Goal: Information Seeking & Learning: Learn about a topic

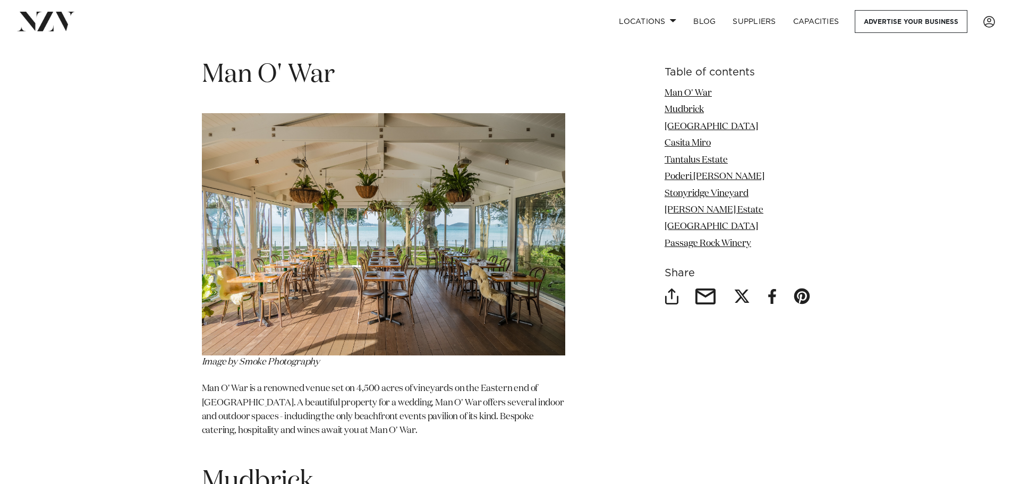
scroll to position [1371, 0]
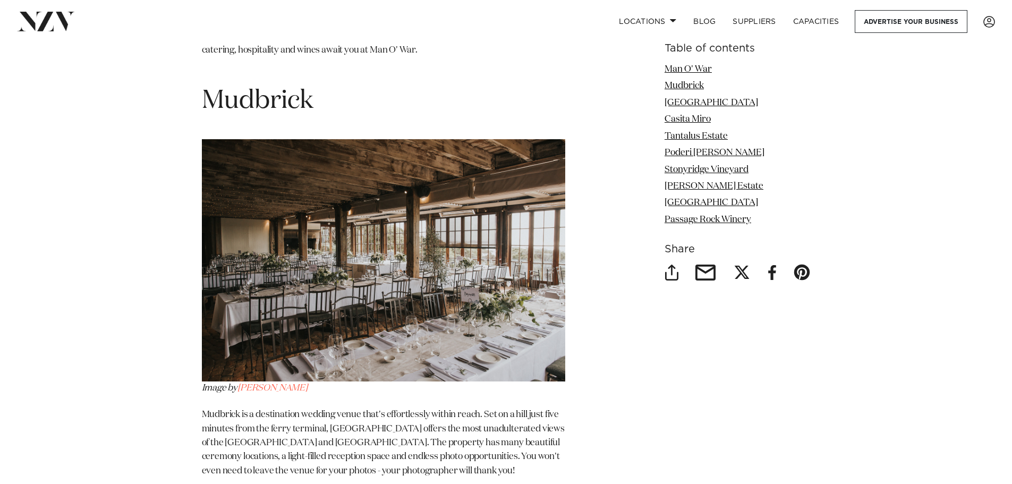
scroll to position [1752, 0]
drag, startPoint x: 105, startPoint y: 257, endPoint x: 142, endPoint y: 343, distance: 93.5
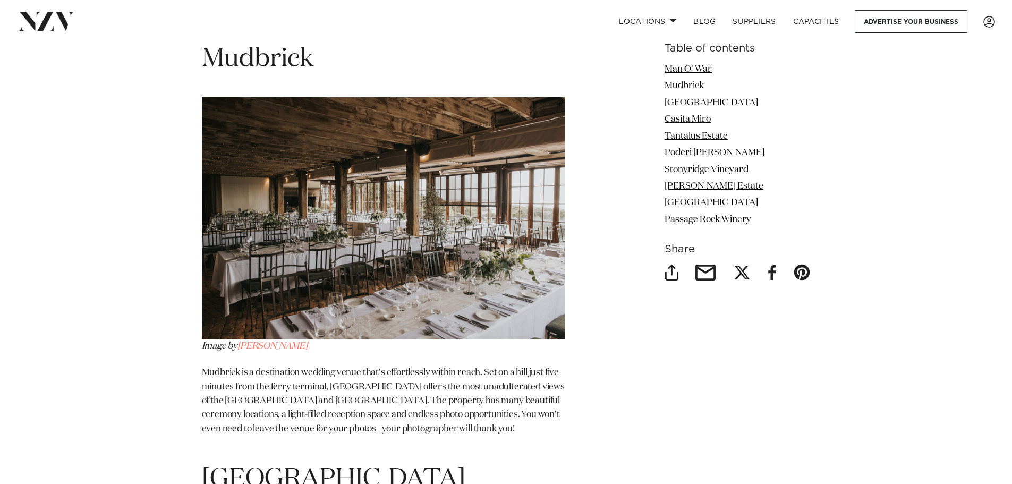
scroll to position [1797, 0]
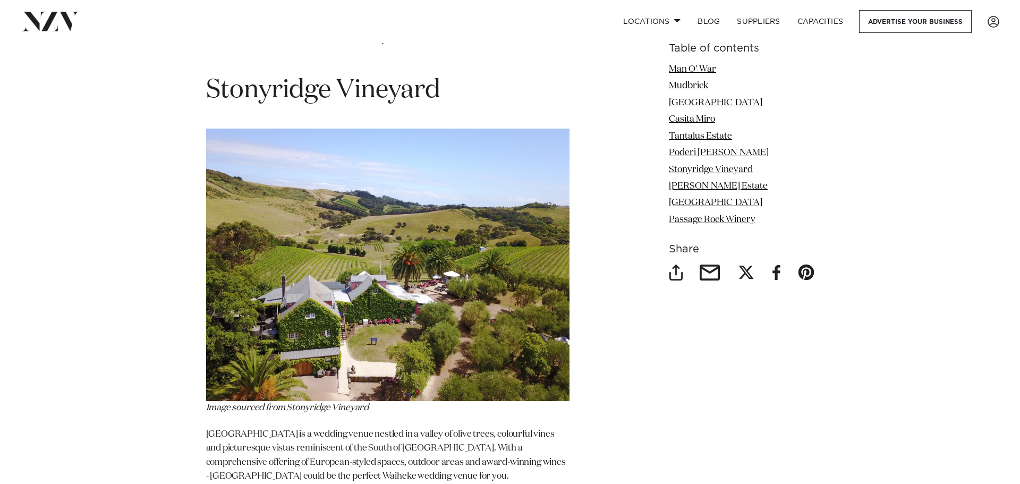
scroll to position [3822, 0]
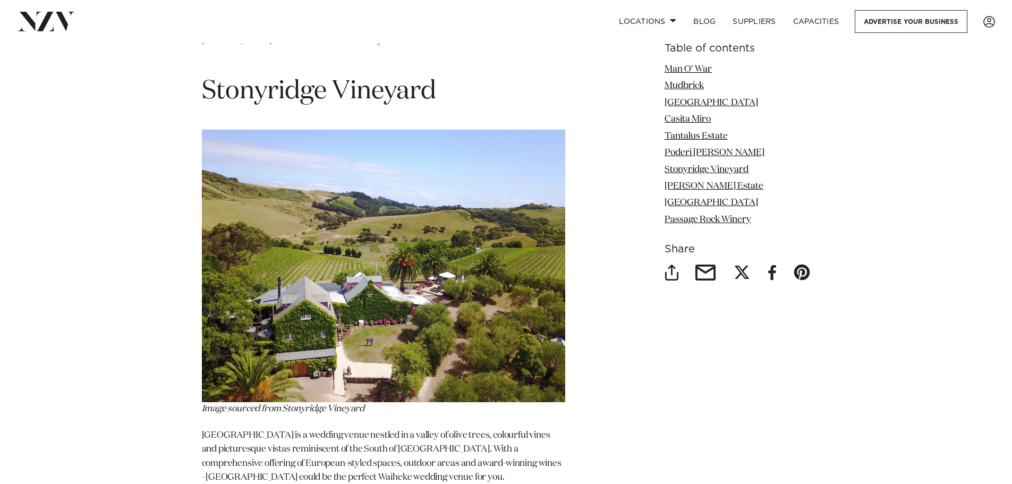
click at [373, 235] on img at bounding box center [383, 266] width 363 height 273
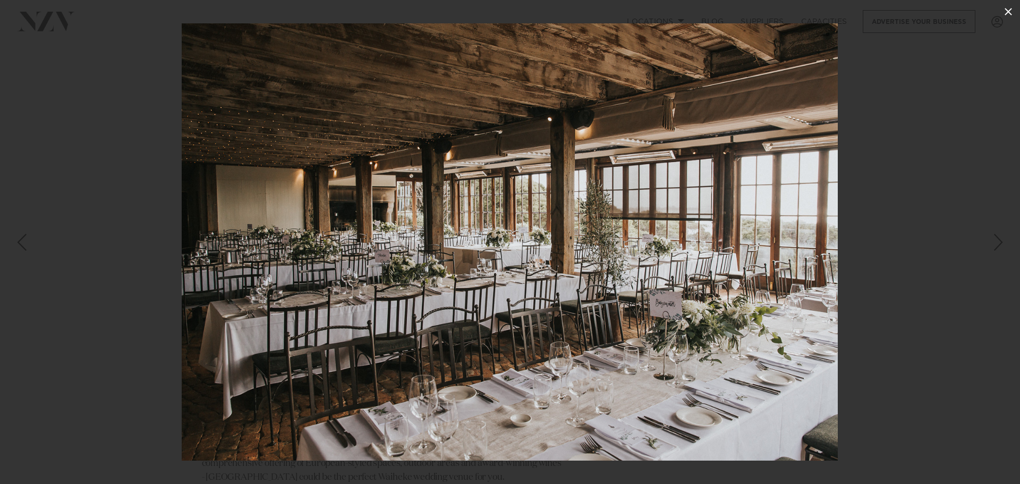
click at [1006, 7] on icon at bounding box center [1008, 11] width 13 height 13
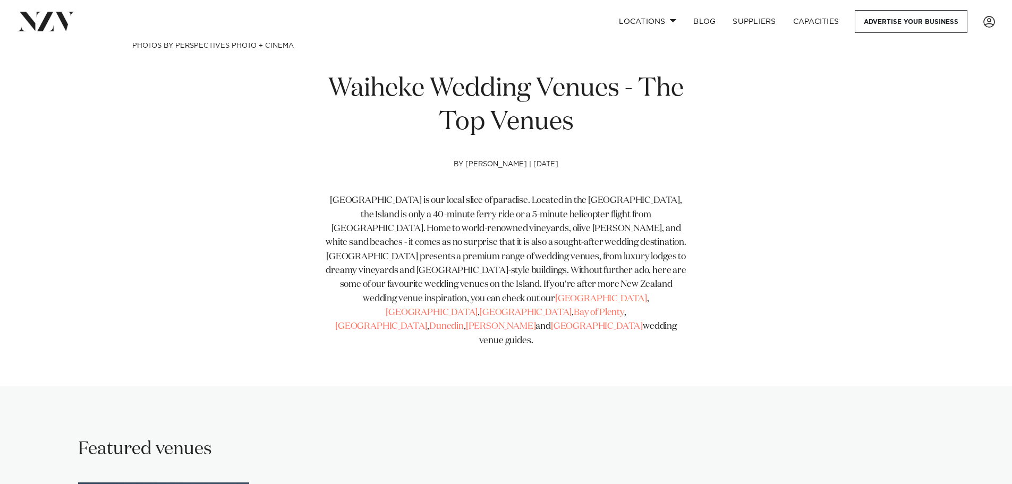
scroll to position [367, 0]
click at [555, 300] on span "[GEOGRAPHIC_DATA]" at bounding box center [601, 298] width 92 height 9
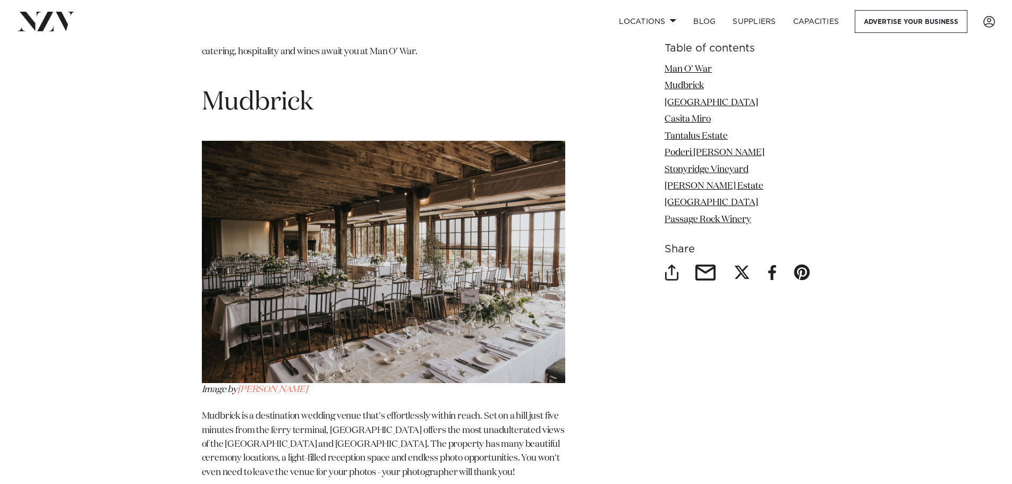
scroll to position [1753, 0]
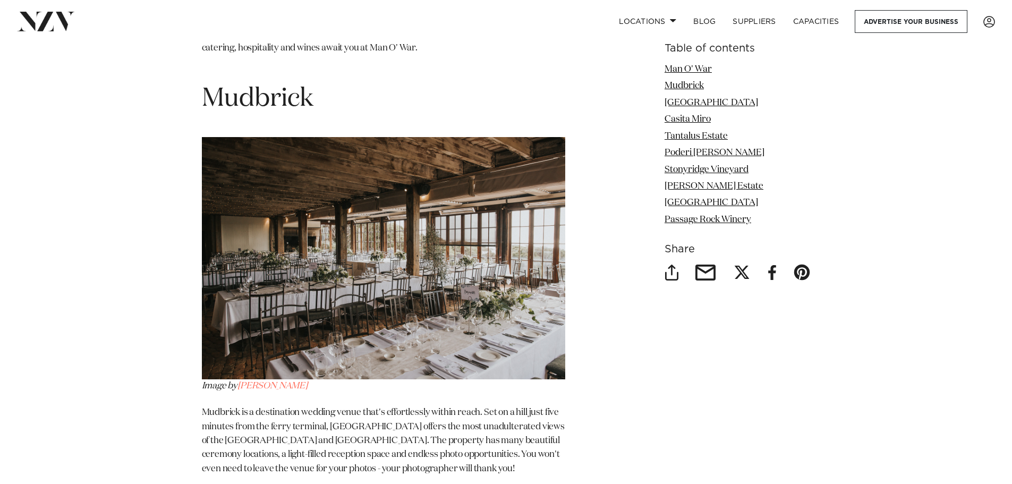
click at [359, 159] on img at bounding box center [383, 258] width 363 height 242
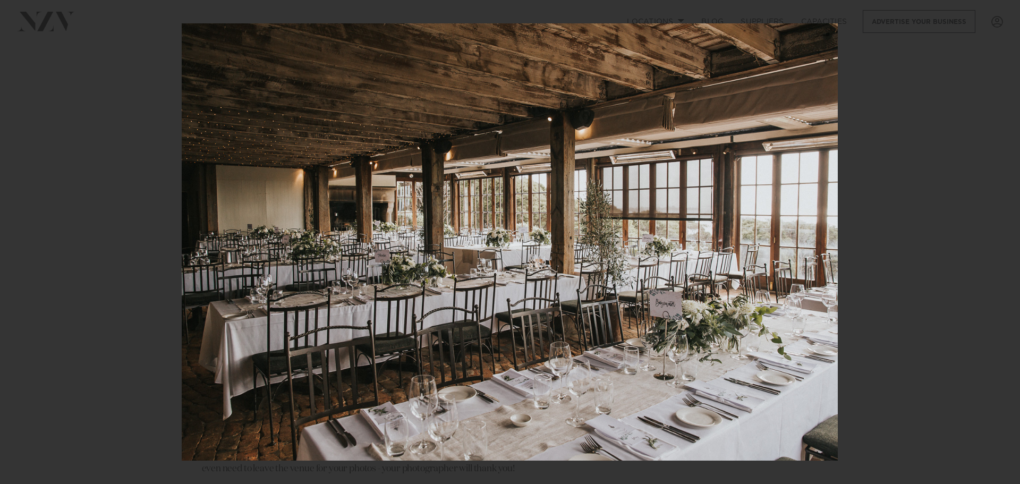
click at [1009, 10] on div "2 / 10" at bounding box center [510, 242] width 1020 height 484
click at [1010, 12] on icon at bounding box center [1008, 11] width 13 height 13
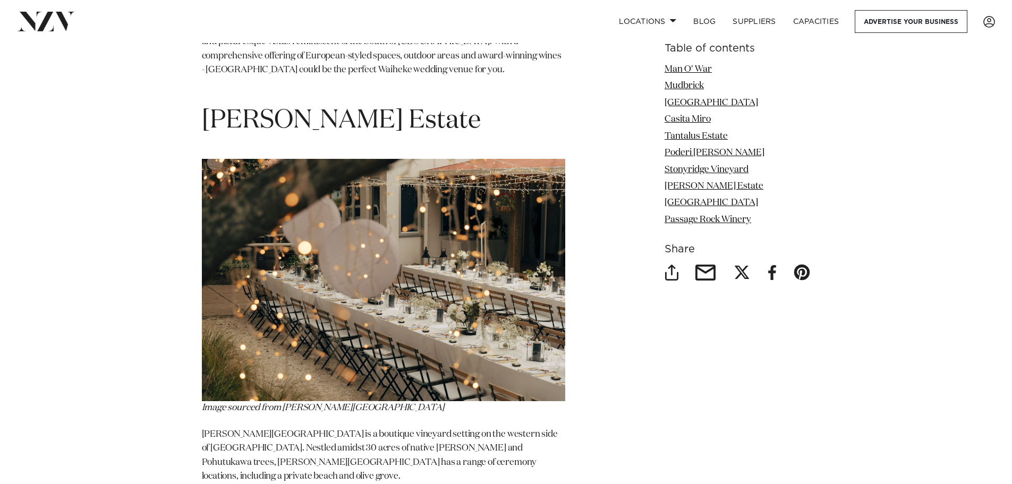
scroll to position [4231, 0]
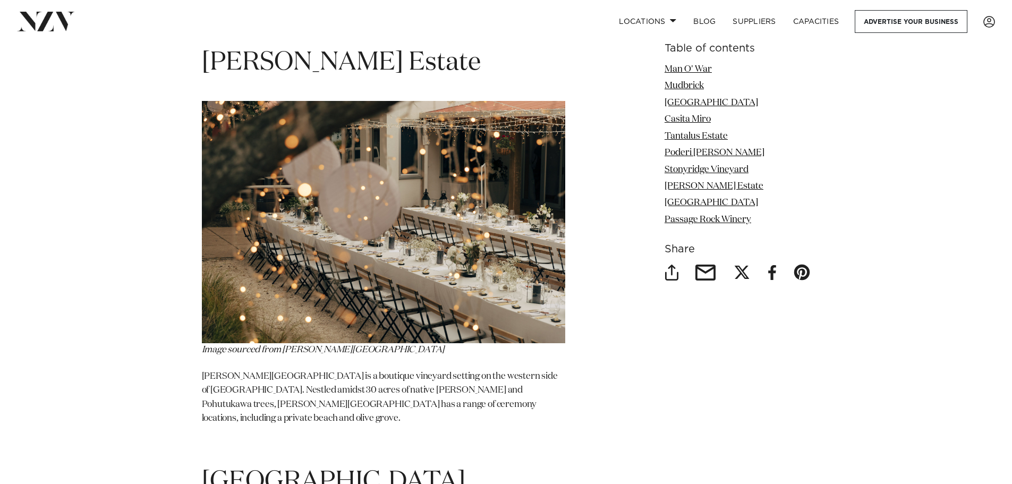
scroll to position [4286, 0]
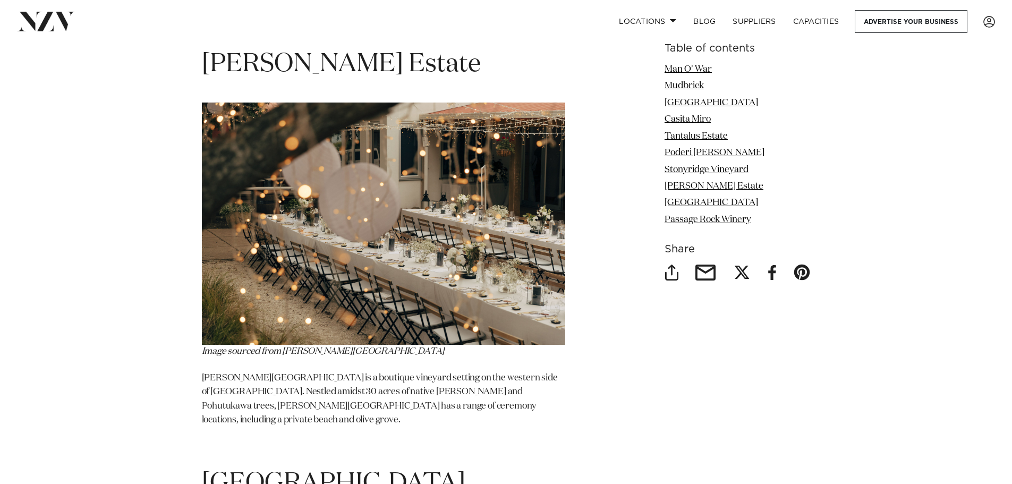
click at [495, 158] on img at bounding box center [383, 224] width 363 height 242
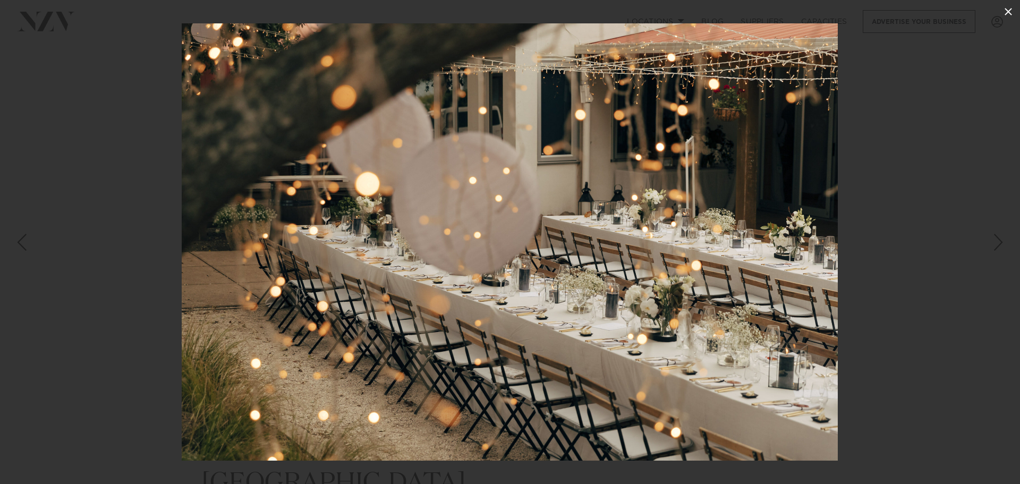
click at [1010, 10] on icon at bounding box center [1008, 11] width 7 height 7
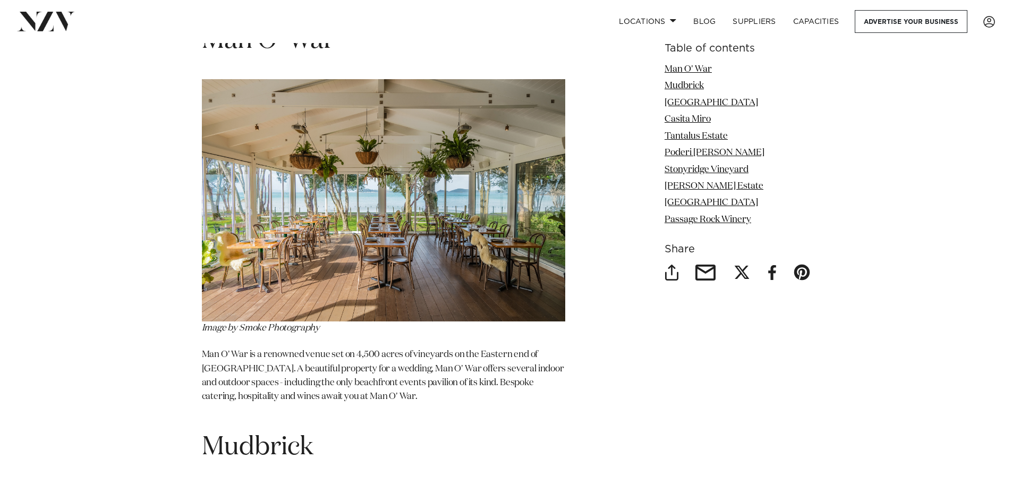
scroll to position [1401, 0]
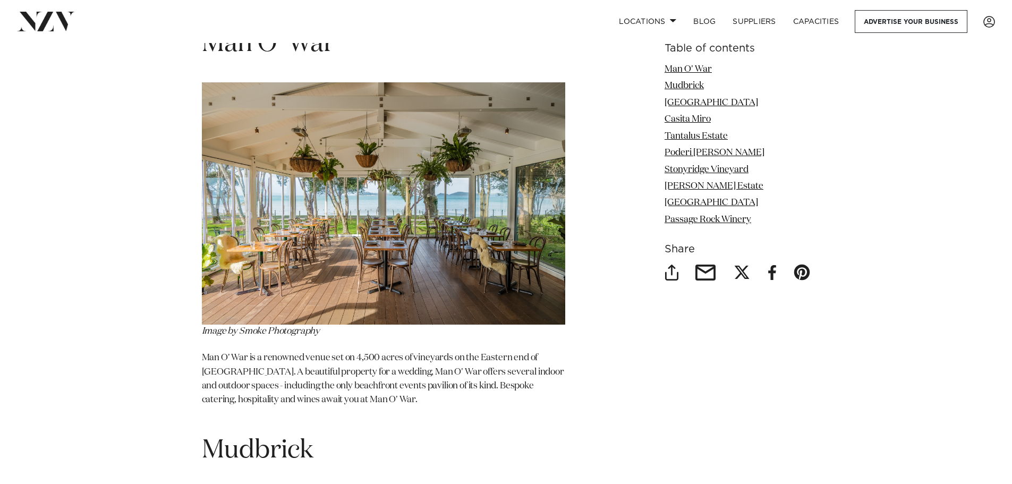
drag, startPoint x: 506, startPoint y: 261, endPoint x: 637, endPoint y: 355, distance: 161.1
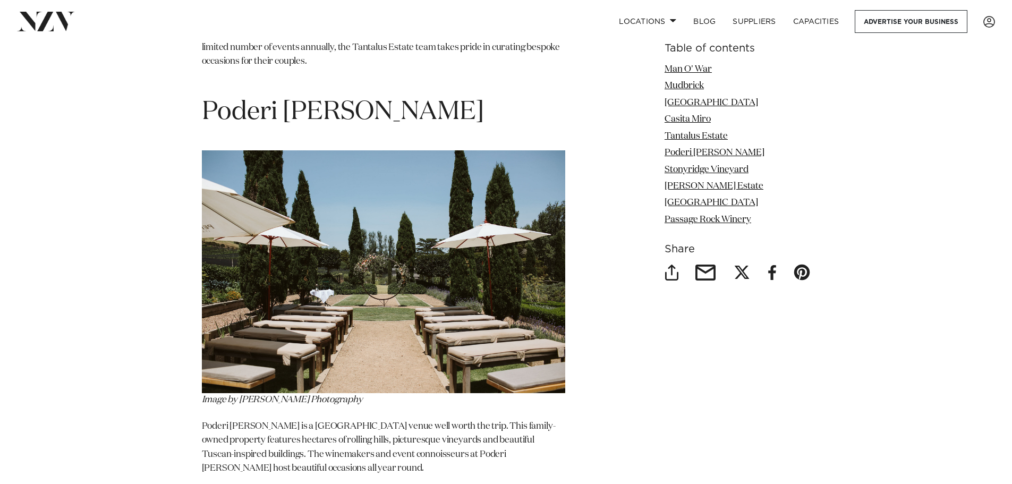
scroll to position [3384, 0]
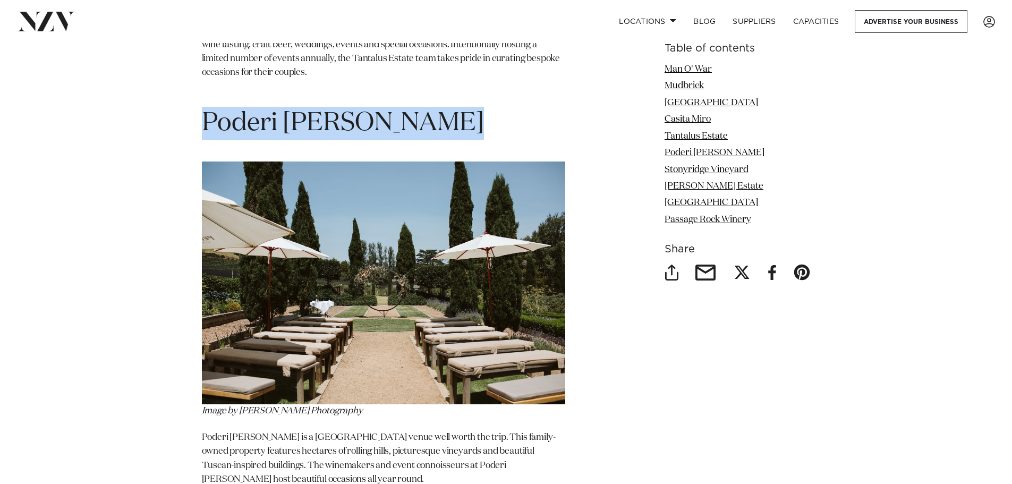
drag, startPoint x: 204, startPoint y: 99, endPoint x: 344, endPoint y: 117, distance: 142.0
click at [344, 117] on section "Table of contents Man O' War Mudbrick Delamore Lodge Casita Miro Tantalus Estat…" at bounding box center [383, 95] width 363 height 4100
copy section "Poderi Crisci"
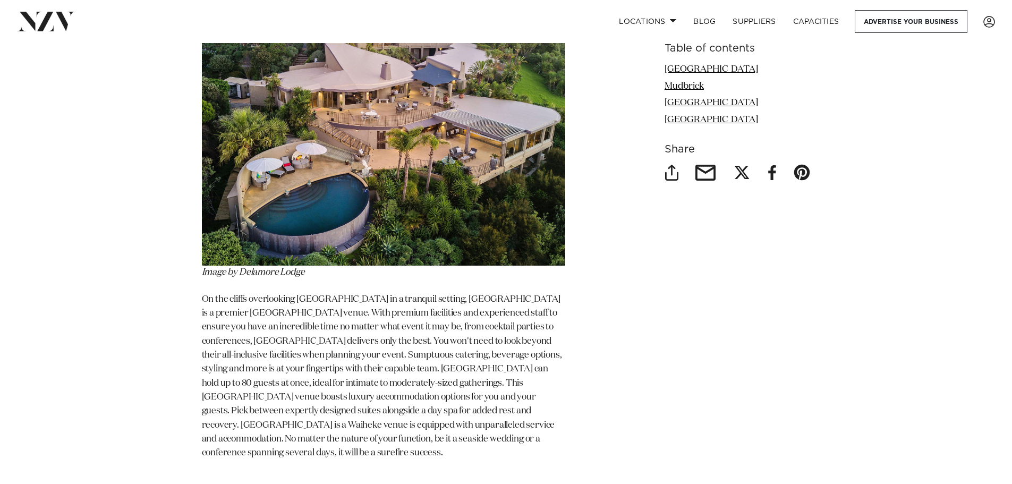
scroll to position [1458, 0]
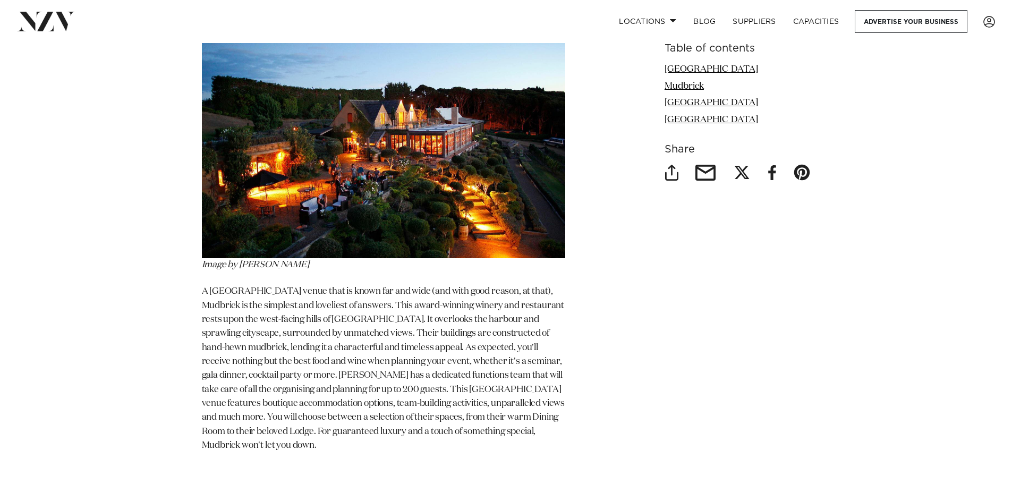
scroll to position [1936, 0]
drag, startPoint x: 375, startPoint y: 188, endPoint x: 144, endPoint y: 331, distance: 271.8
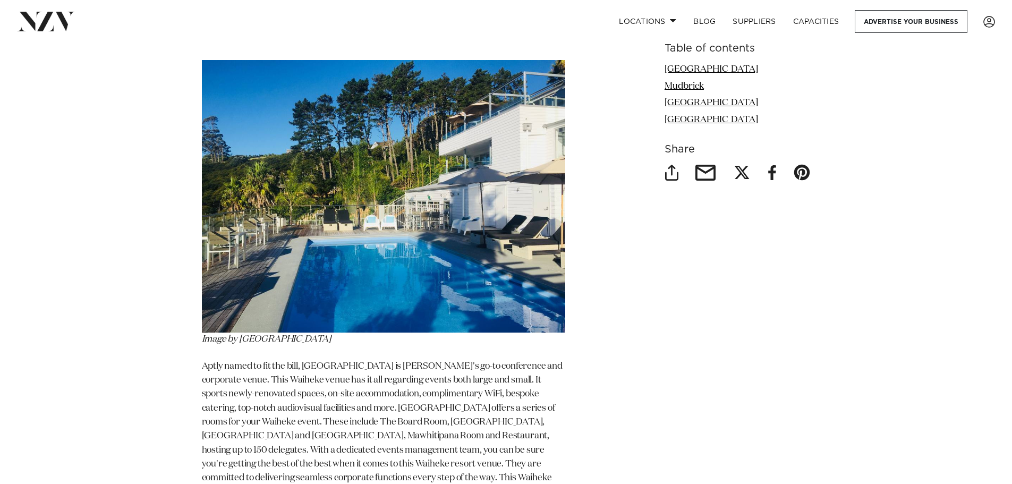
scroll to position [3086, 0]
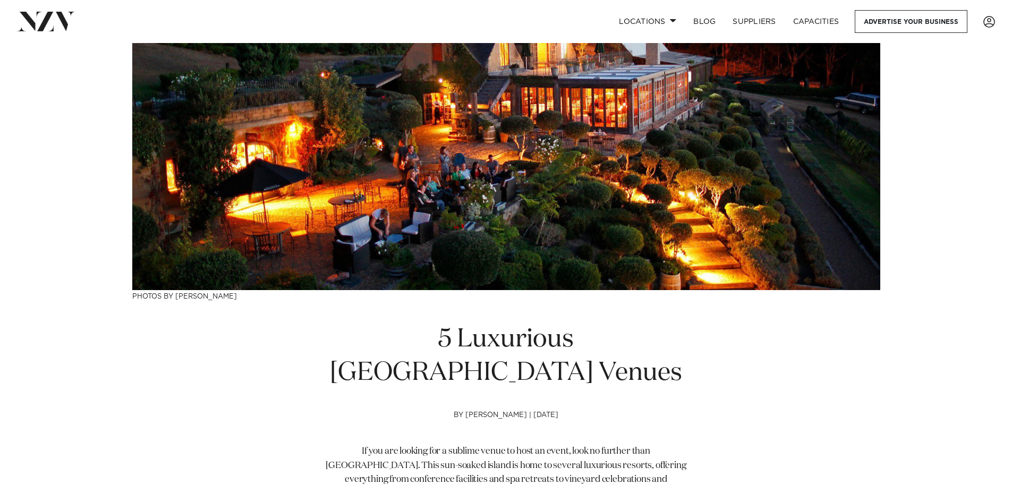
scroll to position [0, 0]
